Goal: Information Seeking & Learning: Learn about a topic

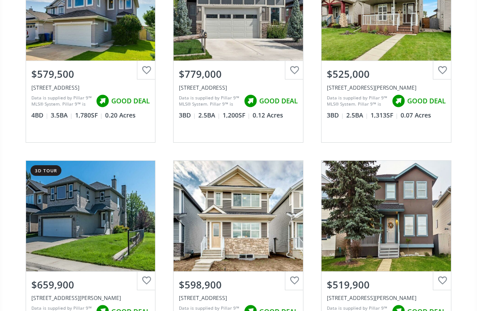
scroll to position [380, 0]
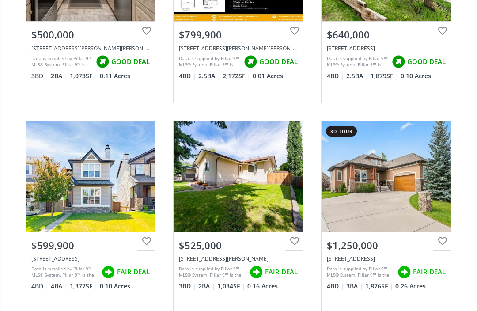
scroll to position [1473, 0]
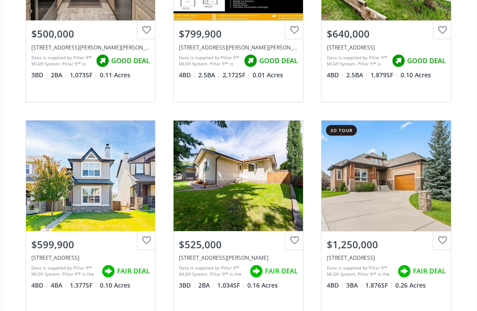
click at [258, 158] on div "View Photos & Details" at bounding box center [238, 176] width 129 height 110
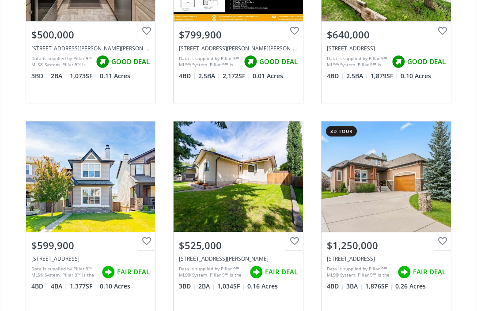
scroll to position [1472, 0]
click at [270, 267] on span "FAIR DEAL" at bounding box center [281, 271] width 33 height 9
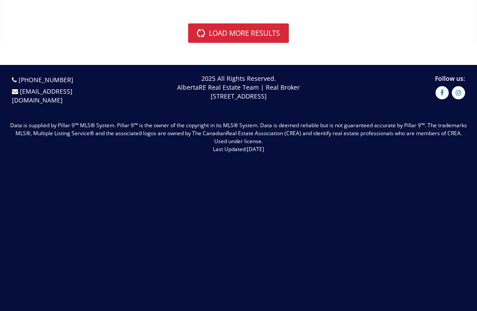
scroll to position [3688, 0]
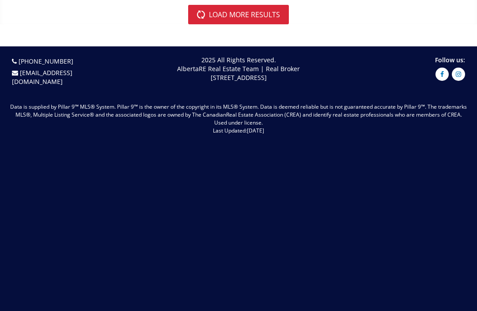
scroll to position [559, 0]
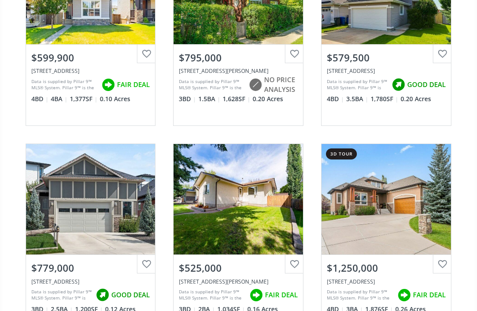
scroll to position [189, 0]
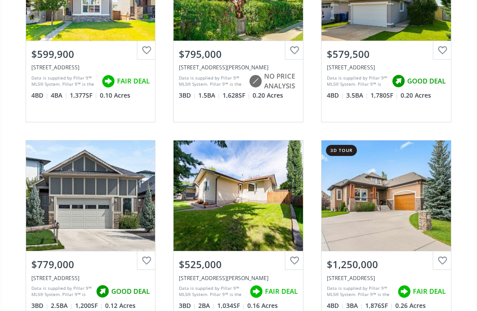
click at [225, 197] on div "View Photos & Details" at bounding box center [238, 196] width 129 height 110
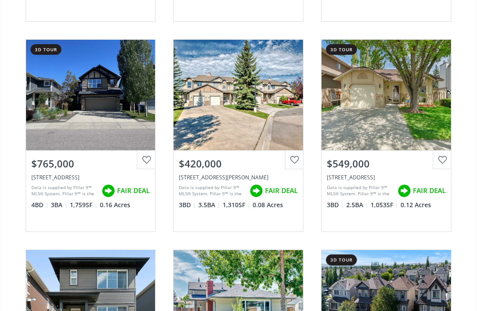
scroll to position [712, 0]
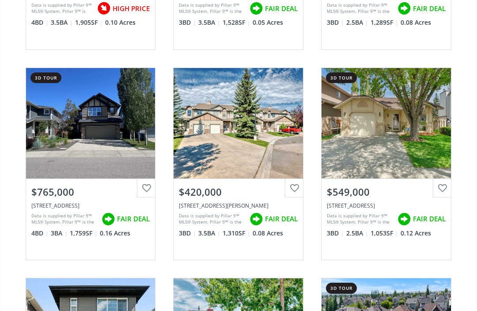
scroll to position [682, 0]
